Goal: Register for event/course

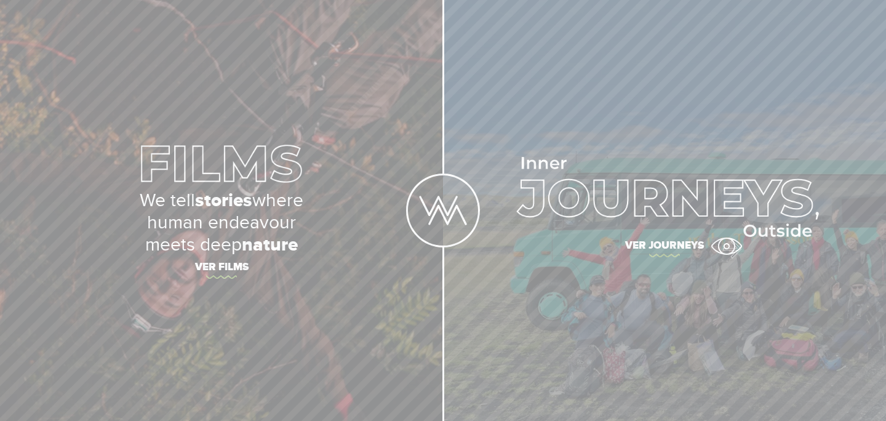
click at [726, 246] on span "Ver journeys" at bounding box center [664, 247] width 431 height 26
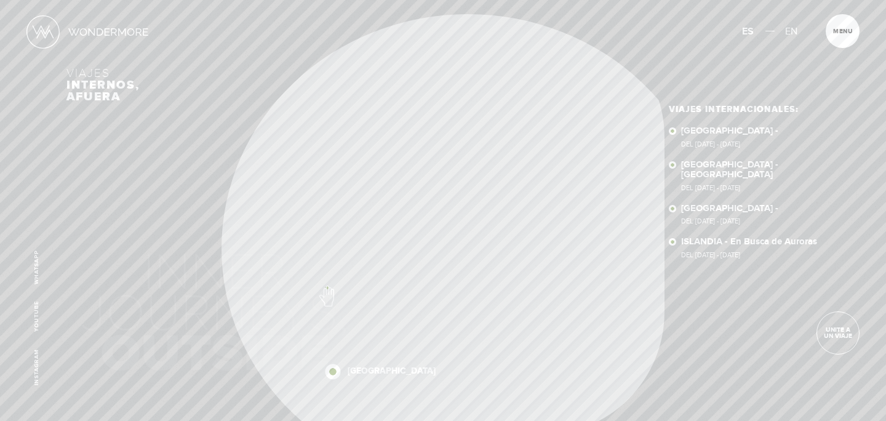
click at [370, 292] on div "NEPAL SUDÁFRICA NUEVA ZELANDA ISLANDIA NEPAL SUDÁFRICA NUEVA ZELANDA ISLANDIA" at bounding box center [442, 224] width 753 height 421
click at [445, 0] on div "Inicio Viajes Internacionales Sobre Wondermore Viajes Pasados Viajes a la Medid…" at bounding box center [443, 0] width 886 height 0
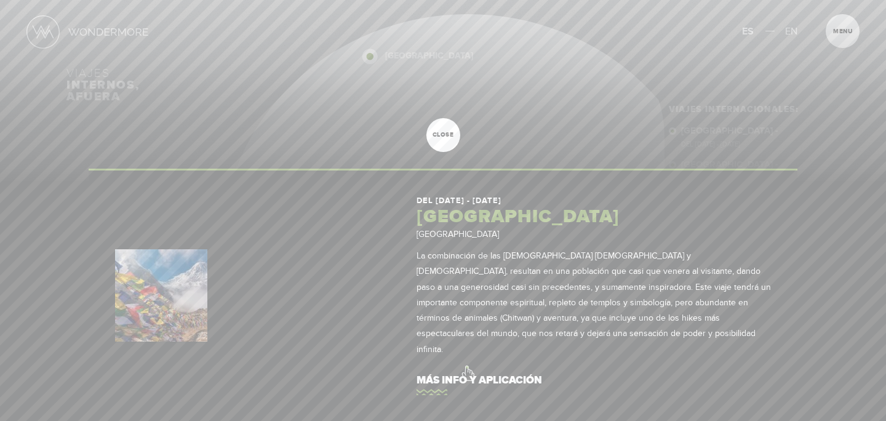
click at [466, 367] on link "más info y aplicación" at bounding box center [593, 379] width 354 height 35
